Goal: Task Accomplishment & Management: Manage account settings

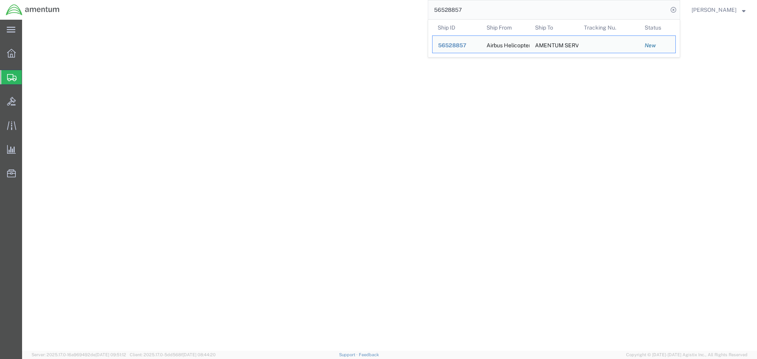
select select
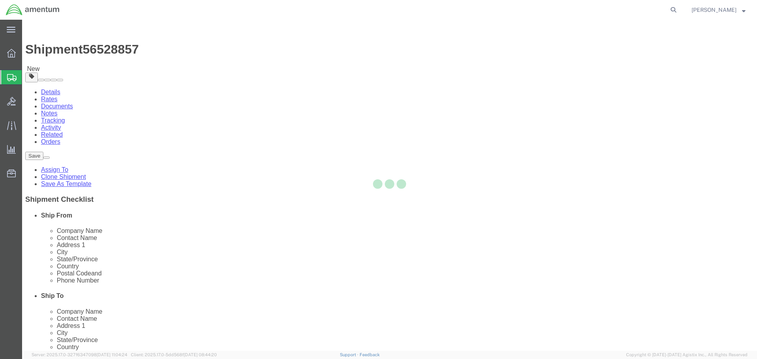
select select
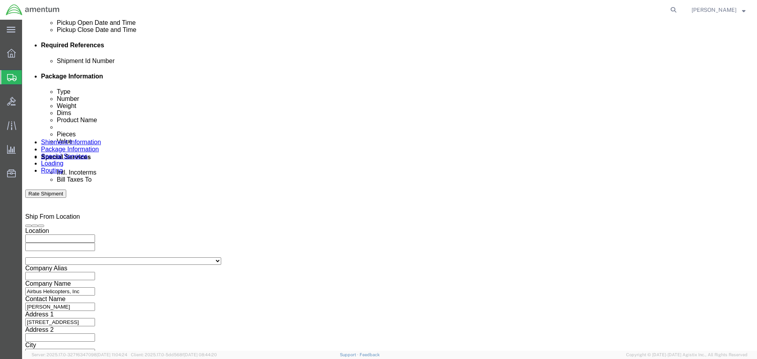
scroll to position [394, 0]
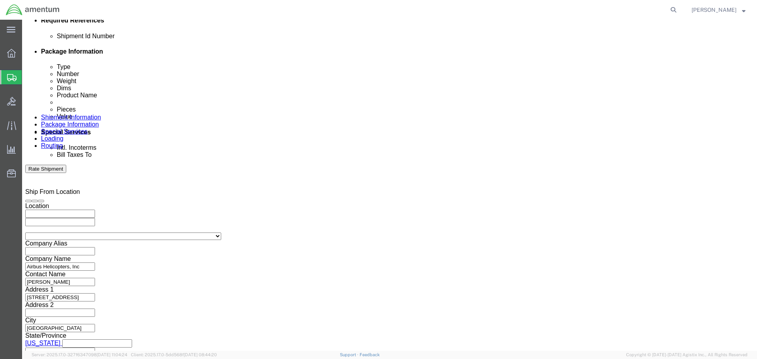
click button "Add reference"
click select "Select Account Type Activity ID Airline Appointment Number ASN Batch Request # …"
select select "DELNUM"
click select "Select Account Type Activity ID Airline Appointment Number ASN Batch Request # …"
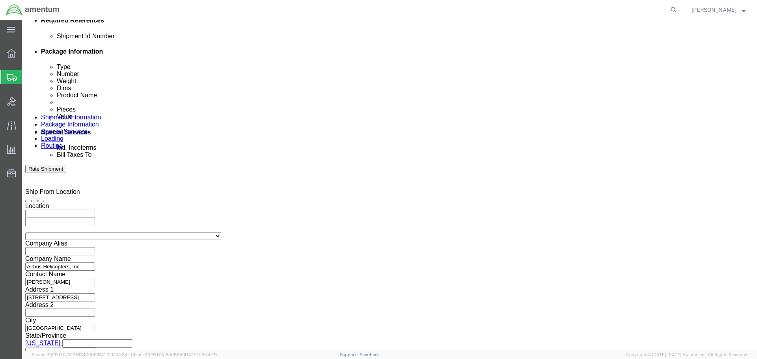
click select "Select Account Type Activity ID Airline Appointment Number ASN Batch Request # …"
select select "PICKUPNUM"
click select "Select Account Type Activity ID Airline Appointment Number ASN Batch Request # …"
paste input "855683463"
type input "855683463"
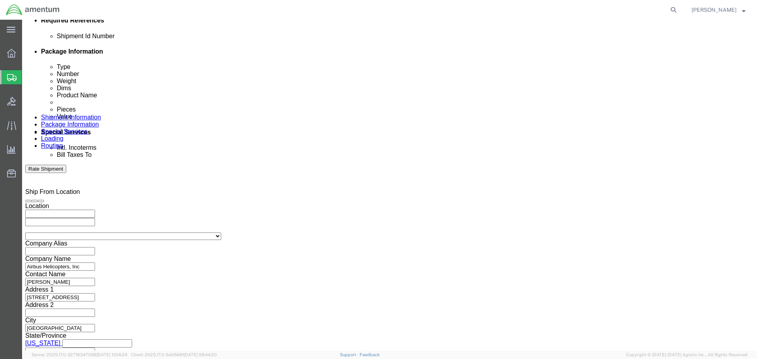
paste input "855683463"
type input "855683463"
click button "Save"
